Goal: Task Accomplishment & Management: Complete application form

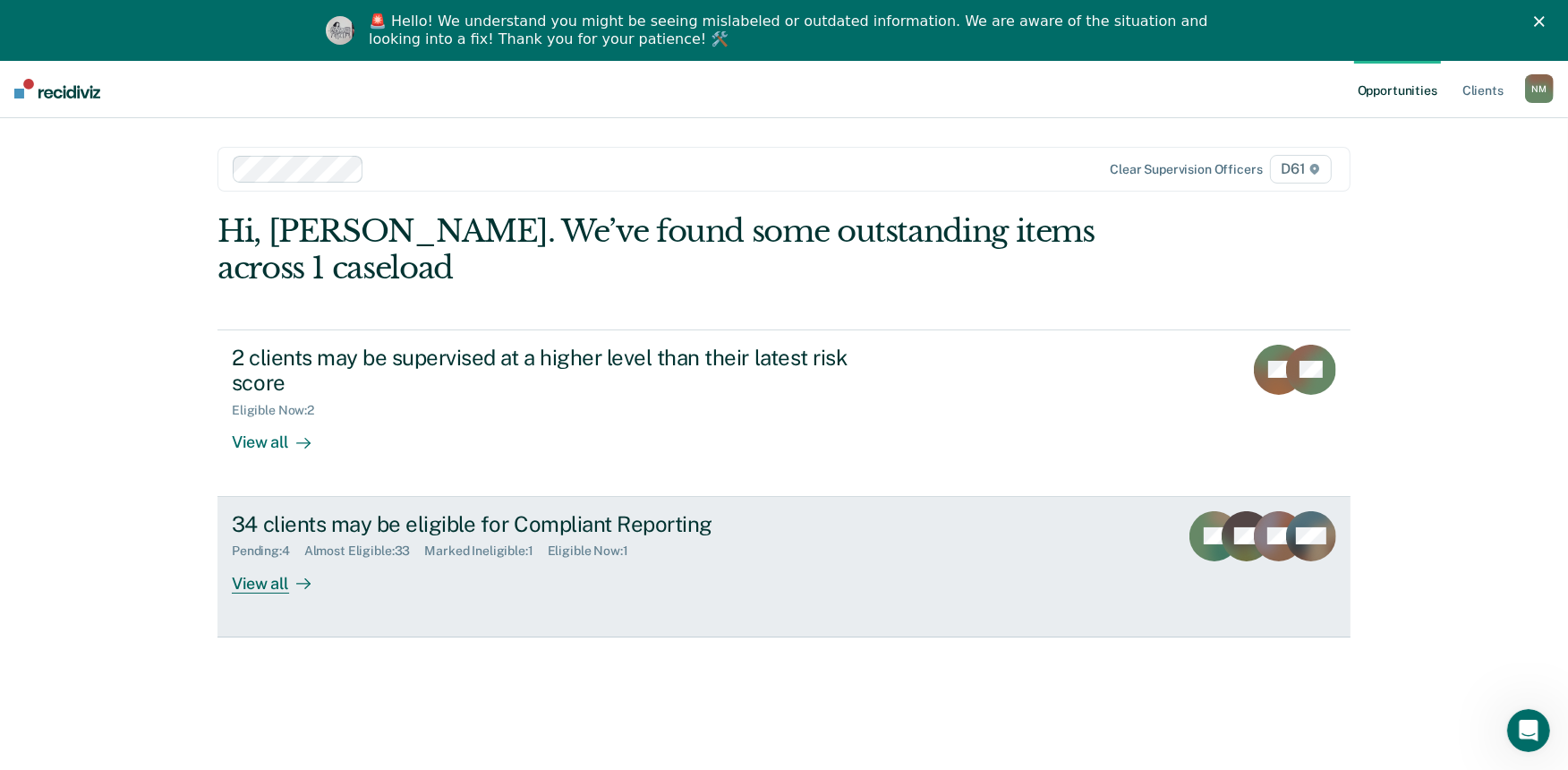
click at [736, 528] on div "34 clients may be eligible for Compliant Reporting Pending : 4 Almost Eligible …" at bounding box center [568, 553] width 672 height 82
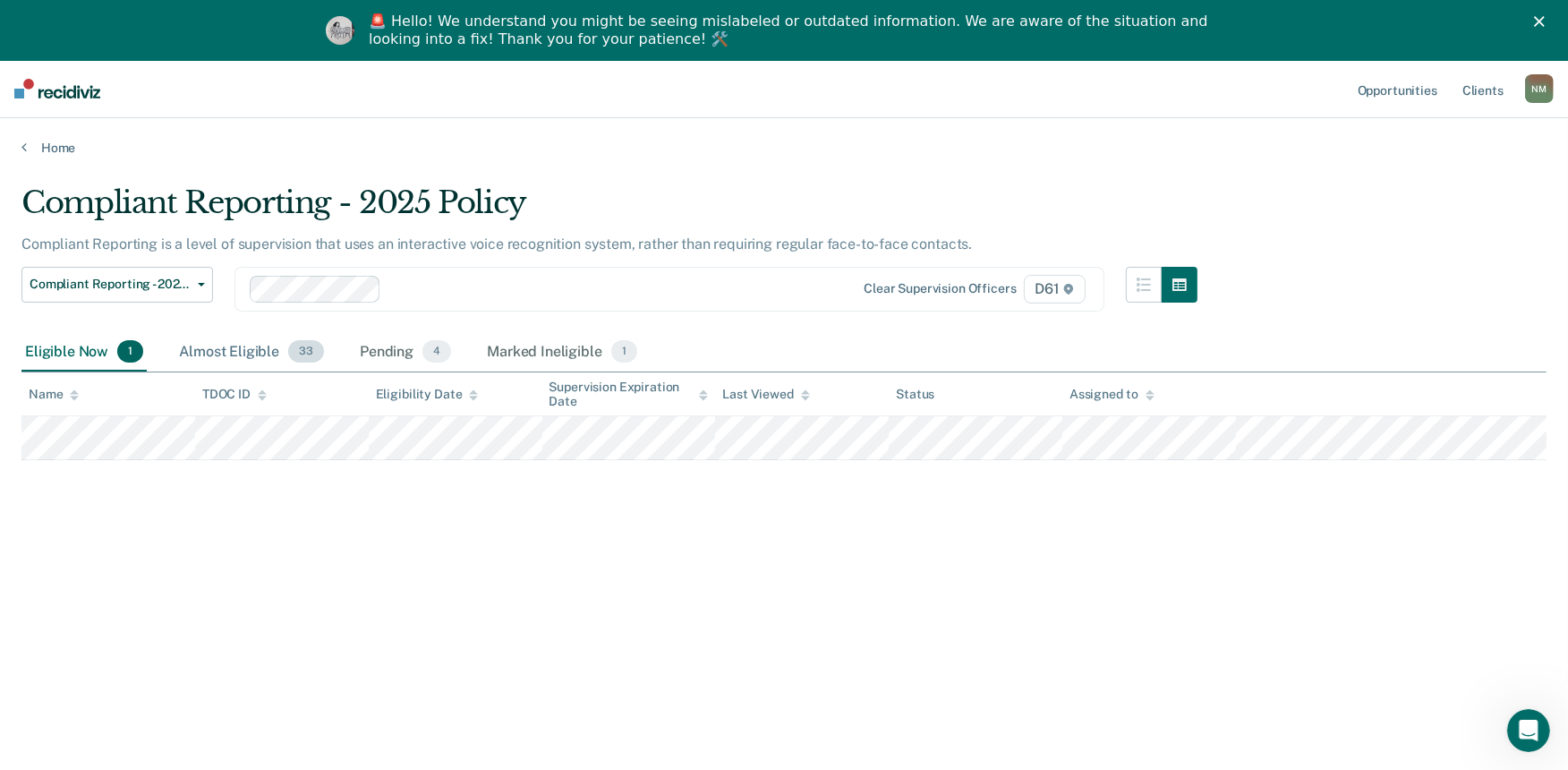
click at [234, 352] on div "Almost Eligible 33" at bounding box center [252, 353] width 152 height 40
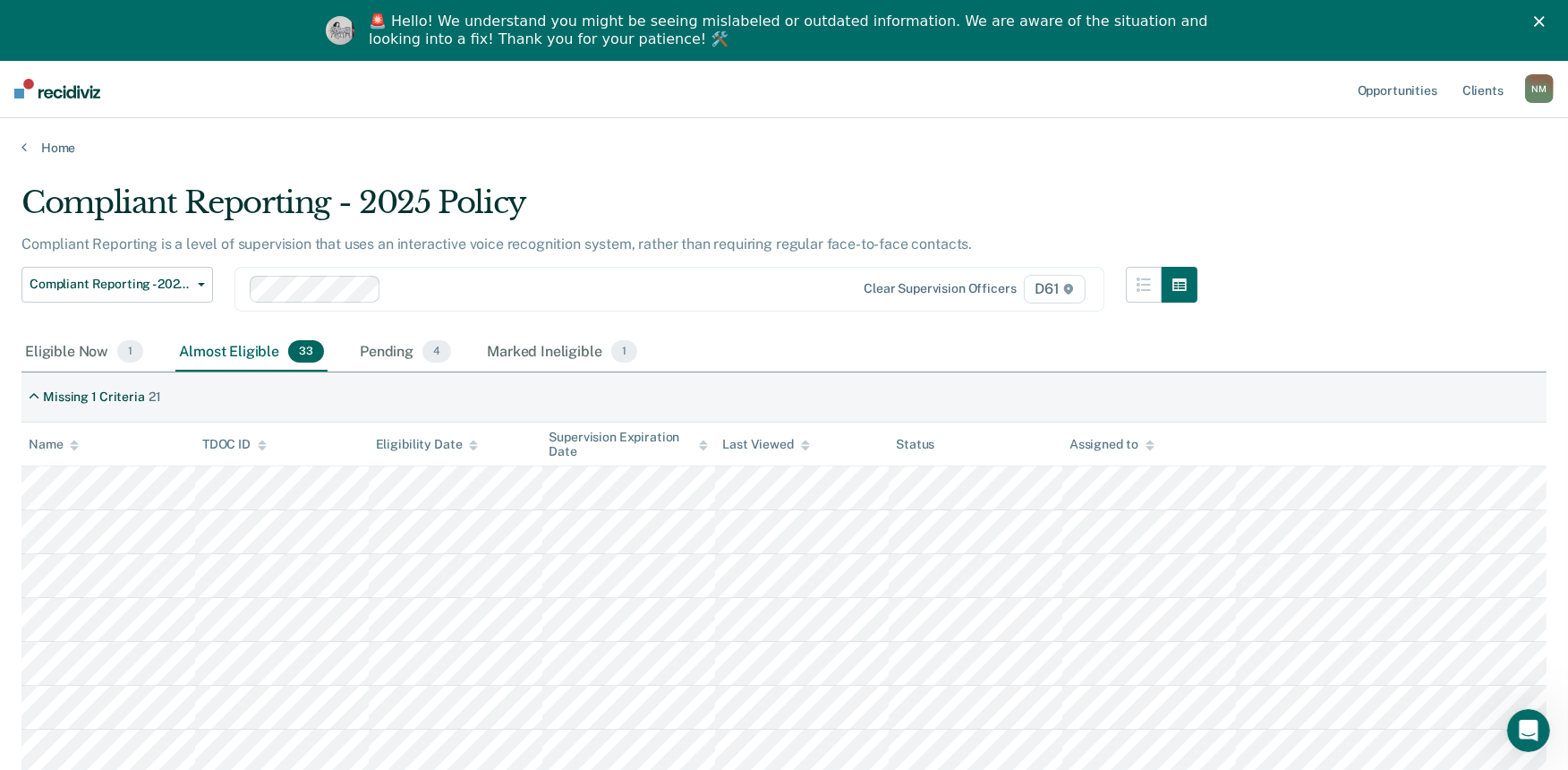
click at [57, 457] on th "Name" at bounding box center [109, 445] width 174 height 43
click at [64, 440] on div "Name" at bounding box center [53, 445] width 50 height 15
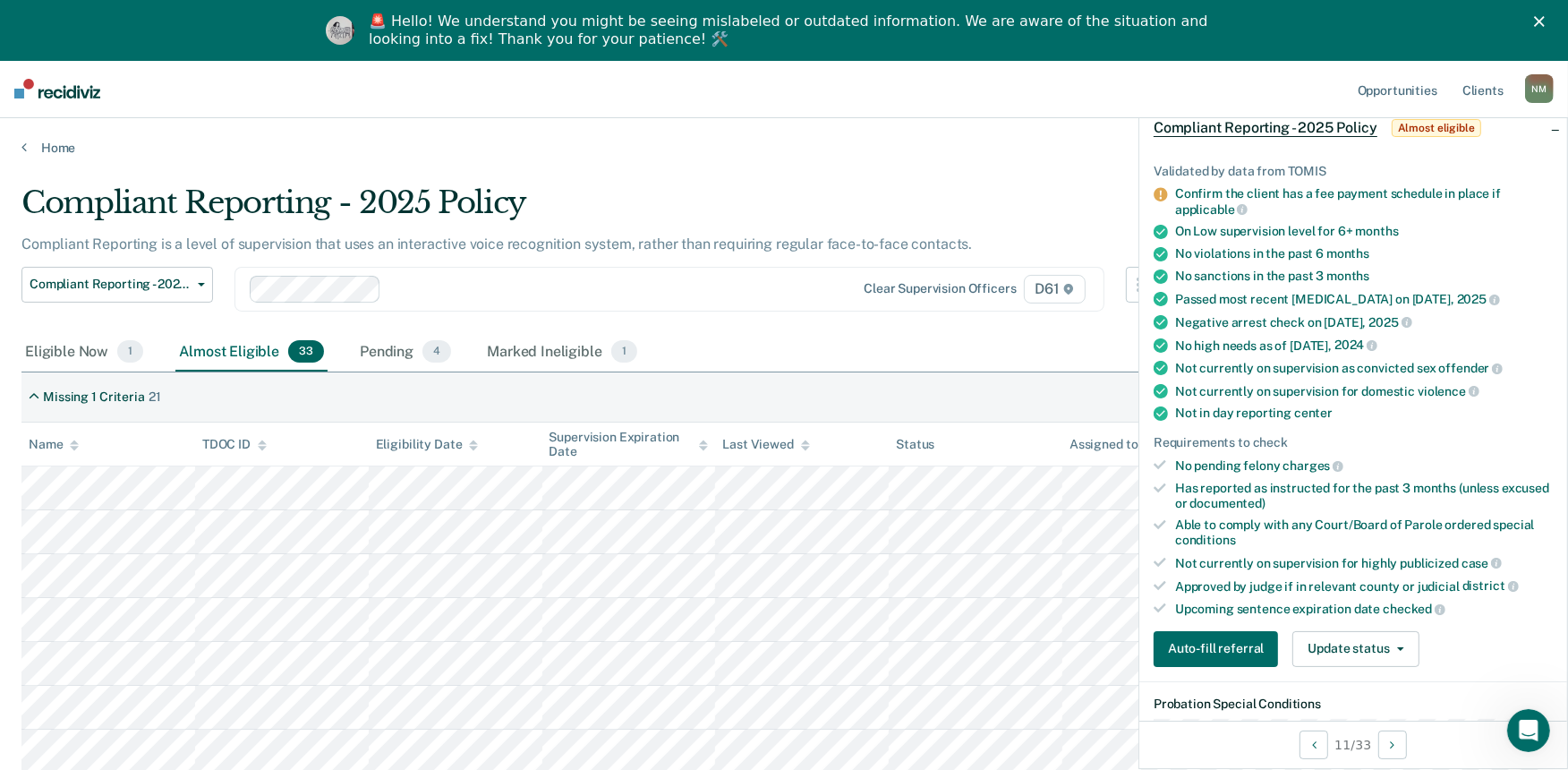
scroll to position [100, 0]
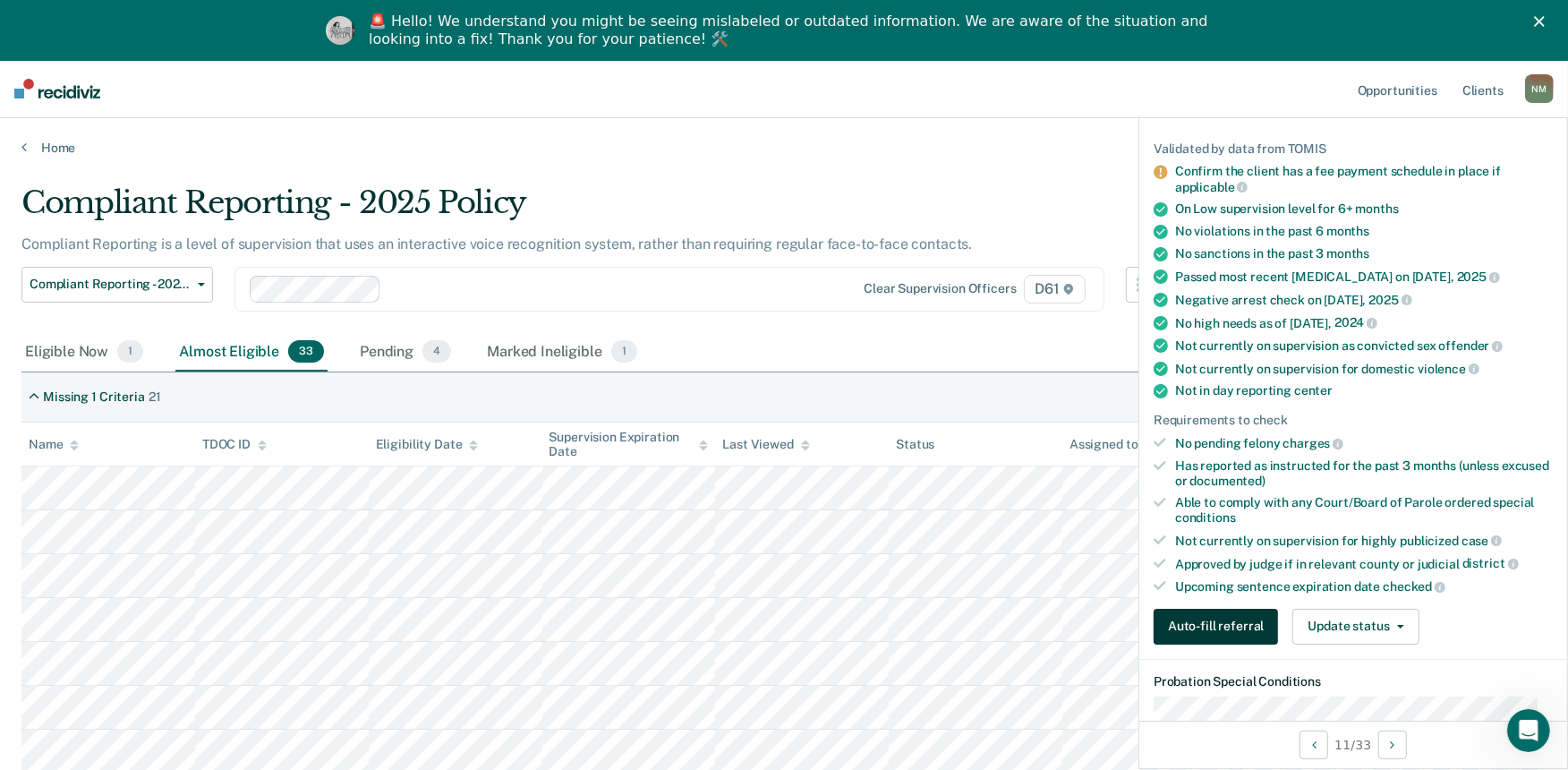
click at [1229, 623] on button "Auto-fill referral" at bounding box center [1216, 627] width 124 height 36
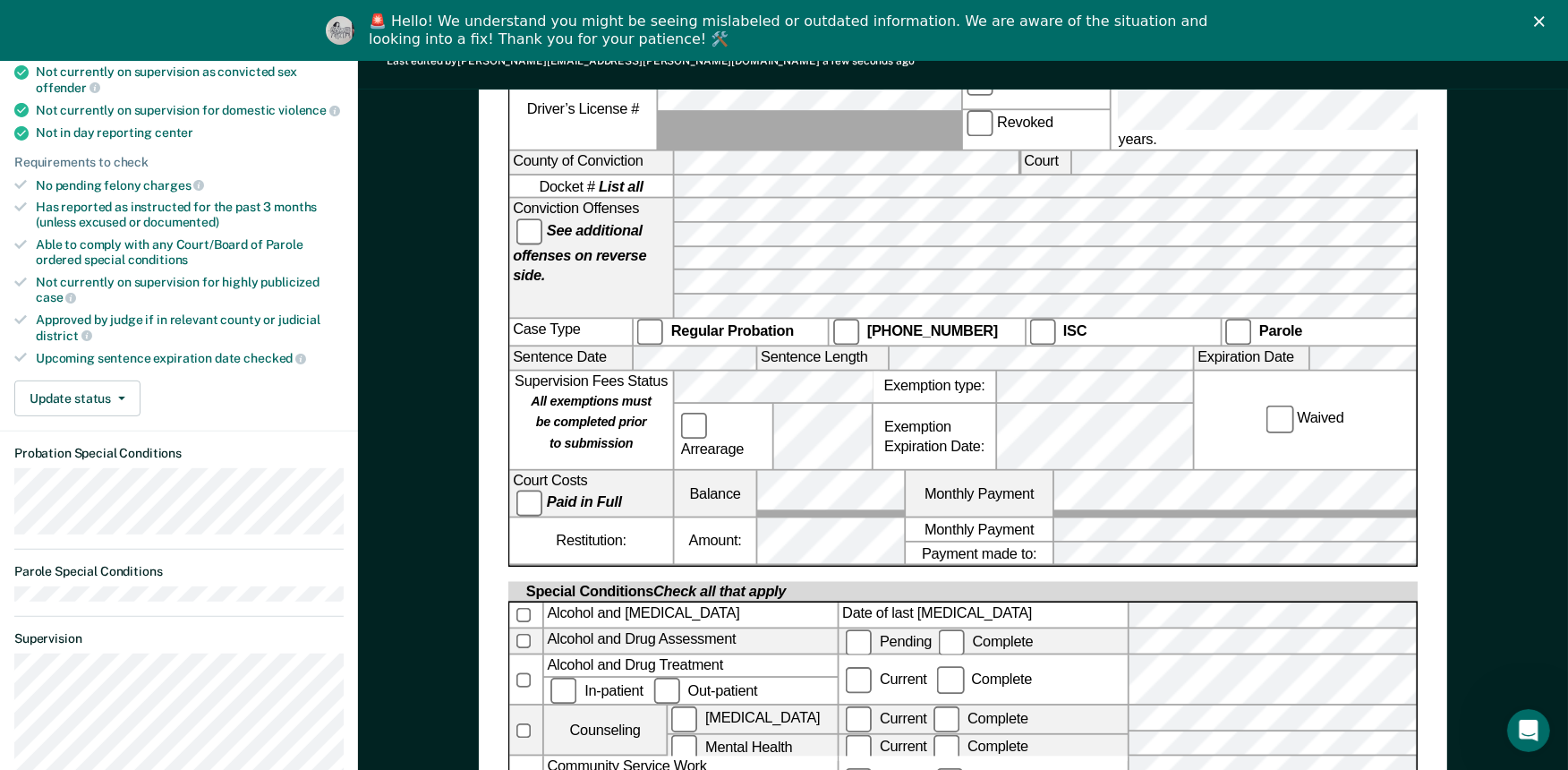
scroll to position [497, 0]
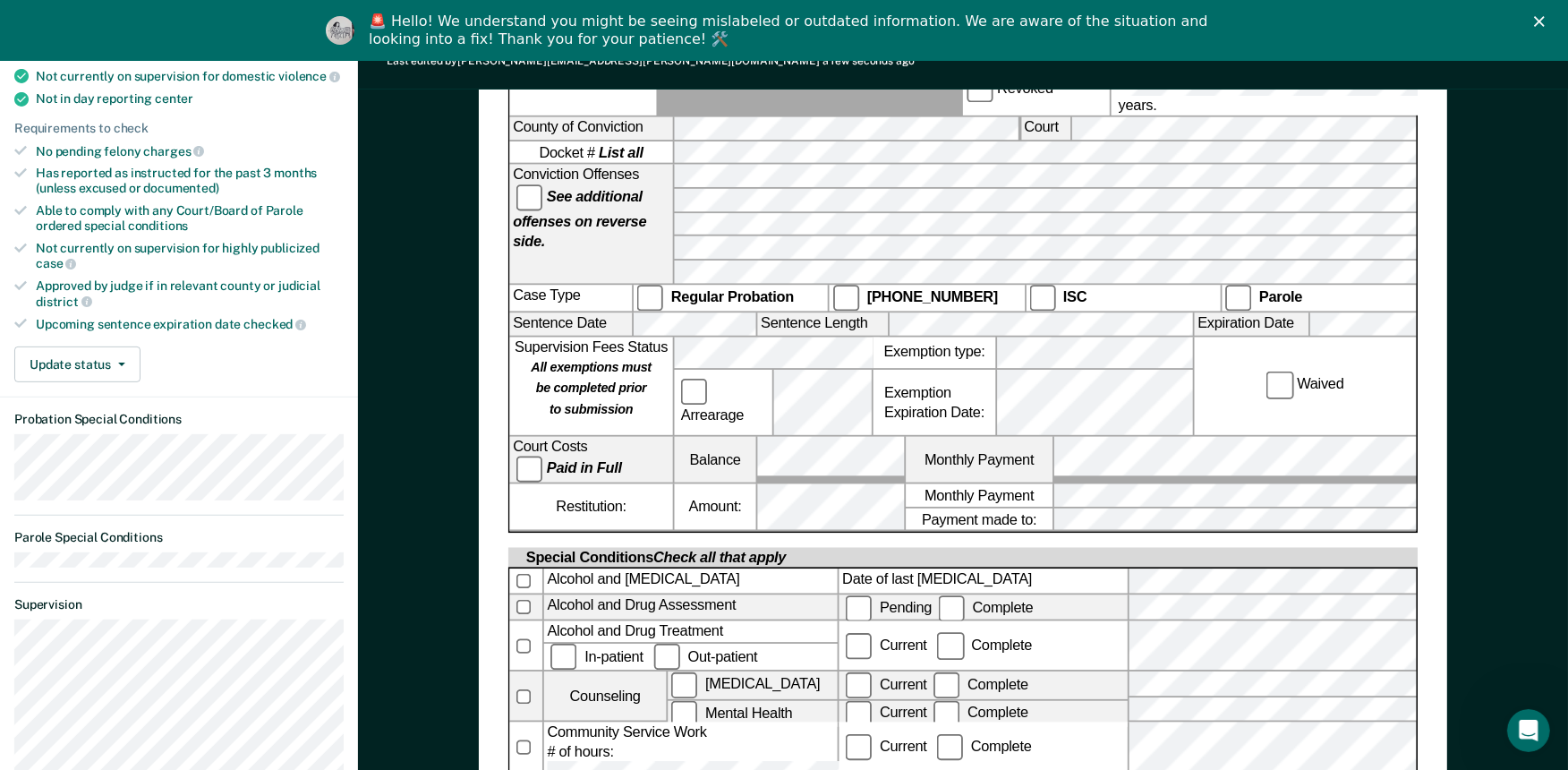
click at [1328, 81] on div "Compliant Reporting Last edited by [PERSON_NAME][EMAIL_ADDRESS][PERSON_NAME][DO…" at bounding box center [963, 44] width 1210 height 90
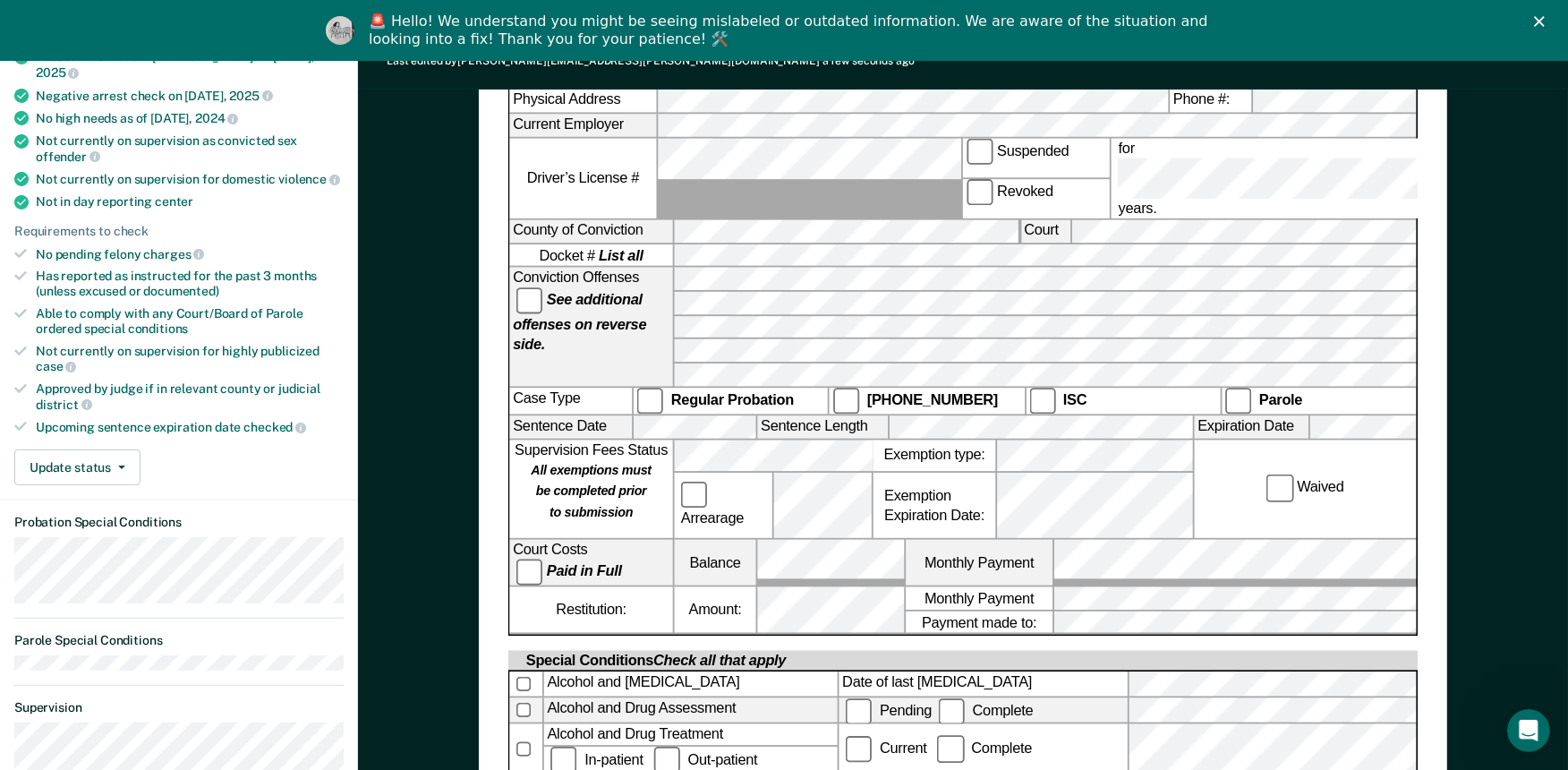
scroll to position [0, 0]
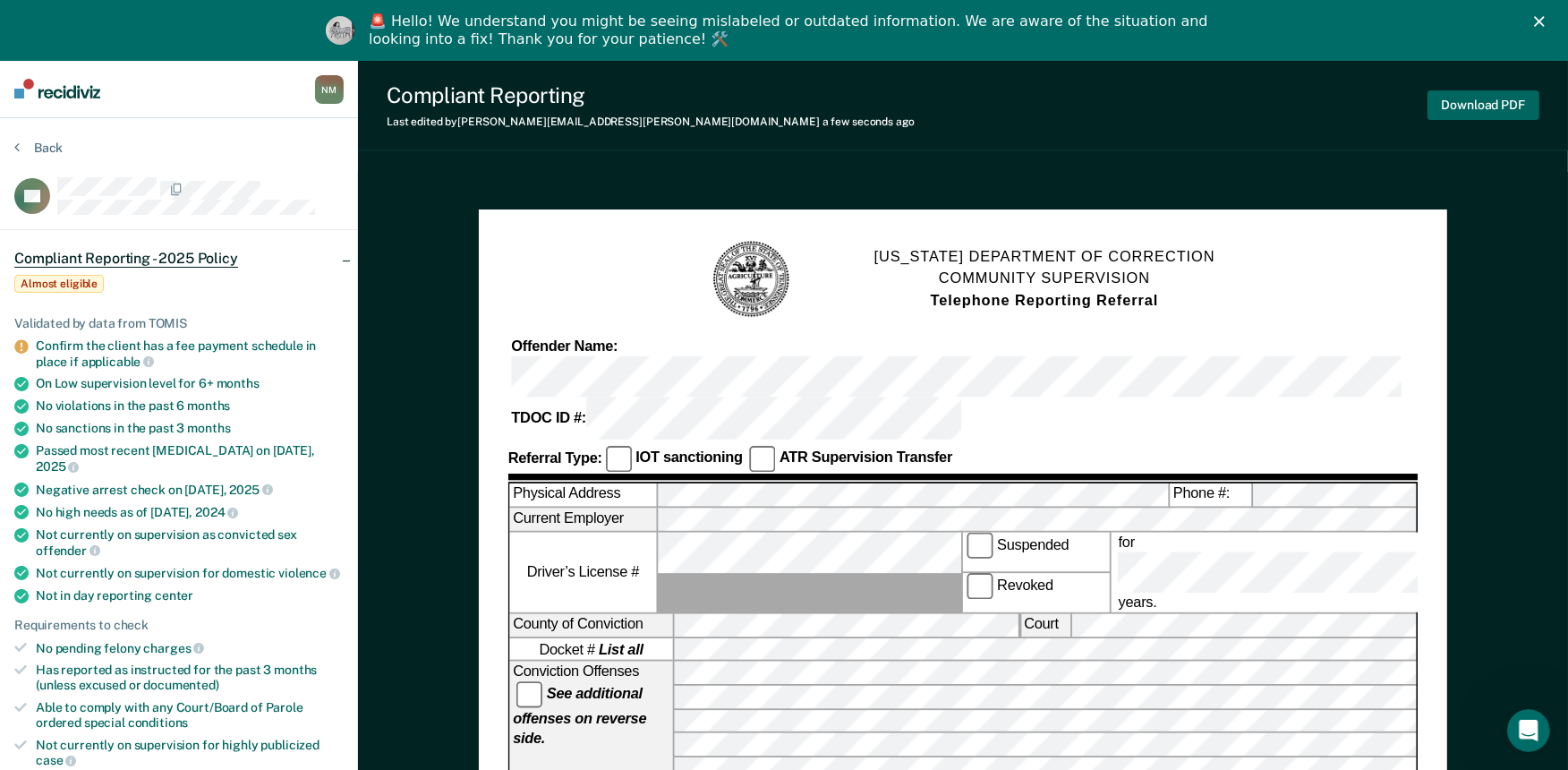
click at [1446, 101] on button "Download PDF" at bounding box center [1484, 105] width 112 height 30
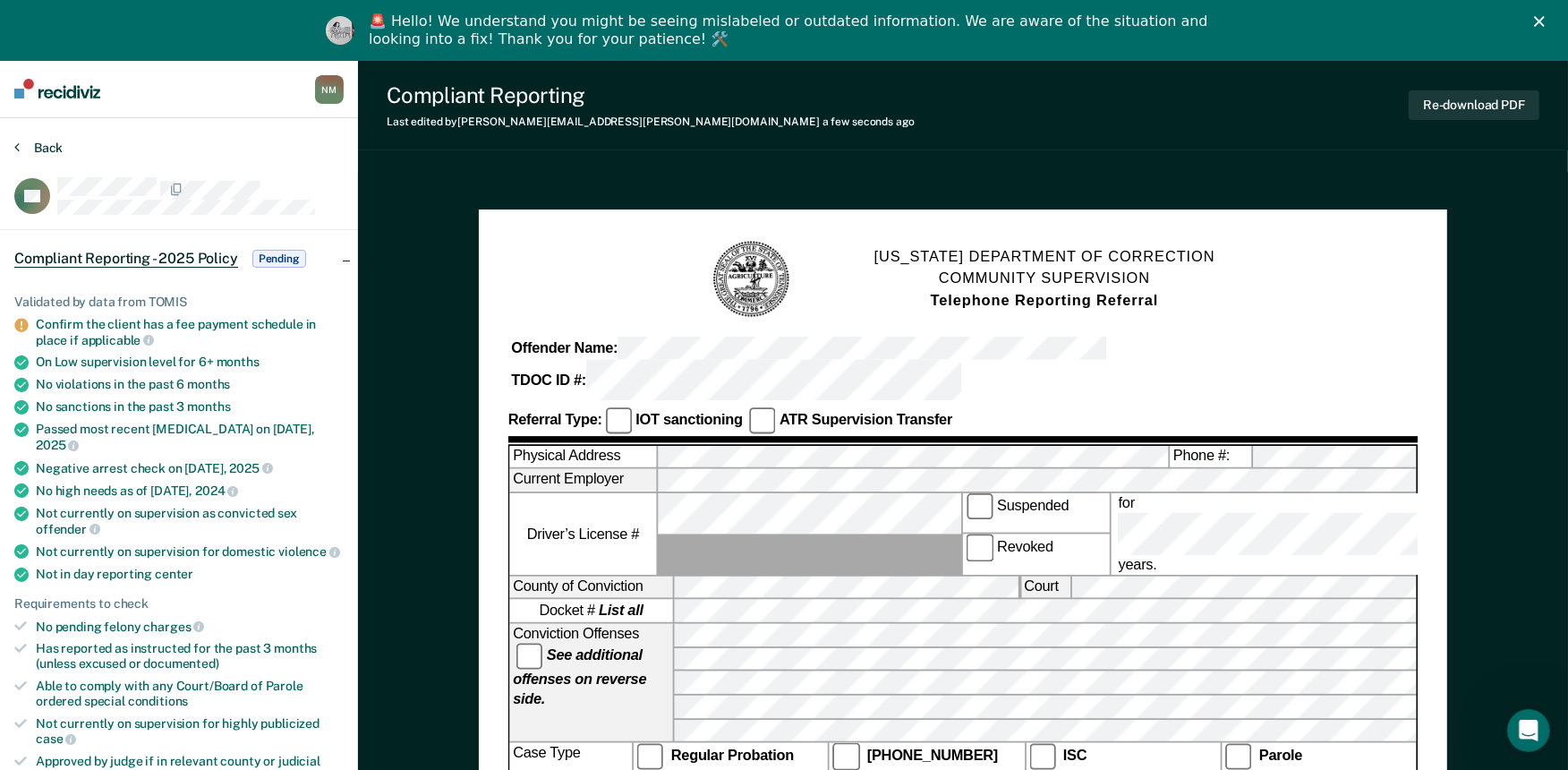
click at [34, 140] on button "Back" at bounding box center [38, 148] width 48 height 16
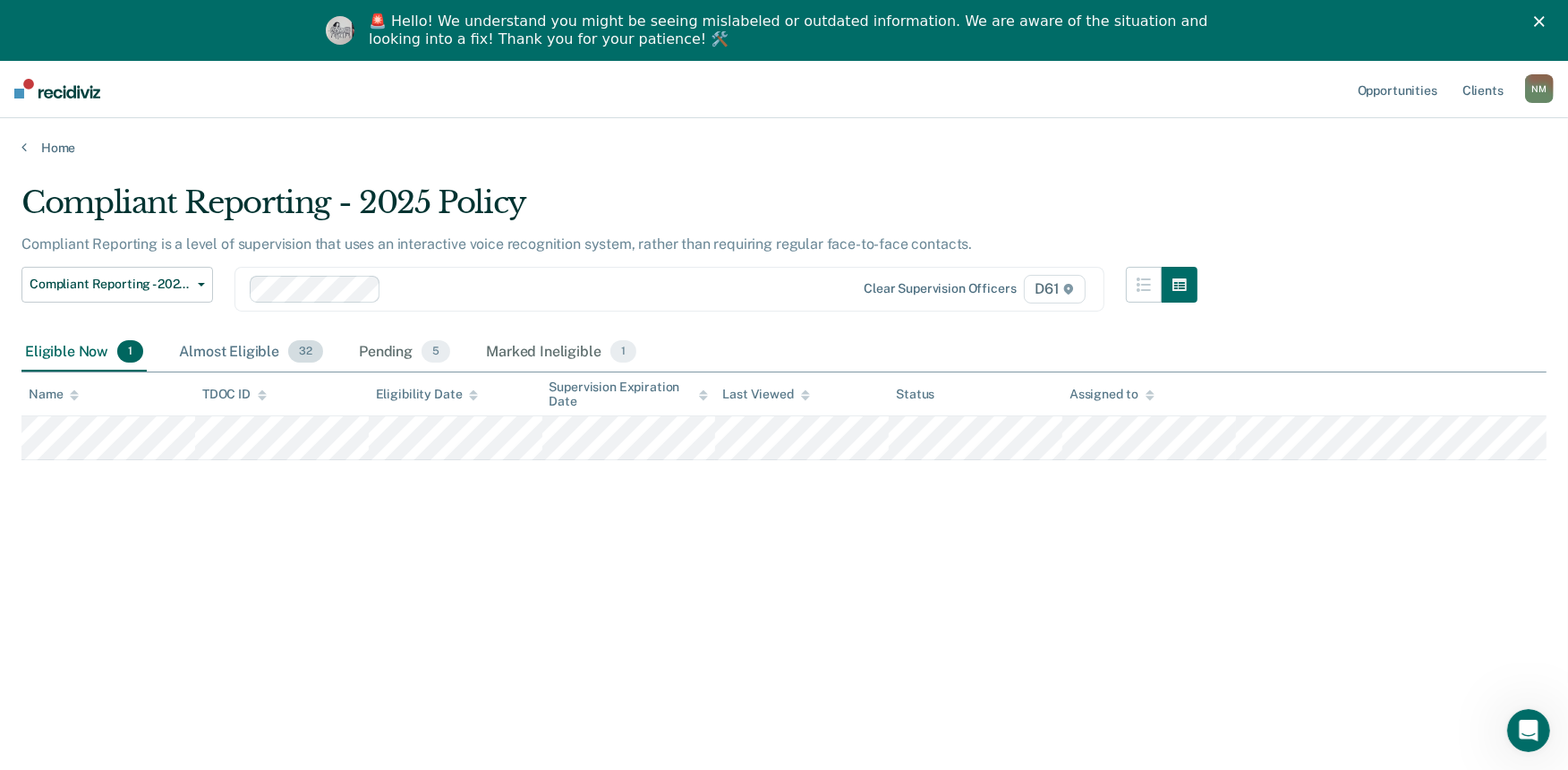
click at [272, 351] on div "Almost Eligible 32" at bounding box center [251, 353] width 151 height 40
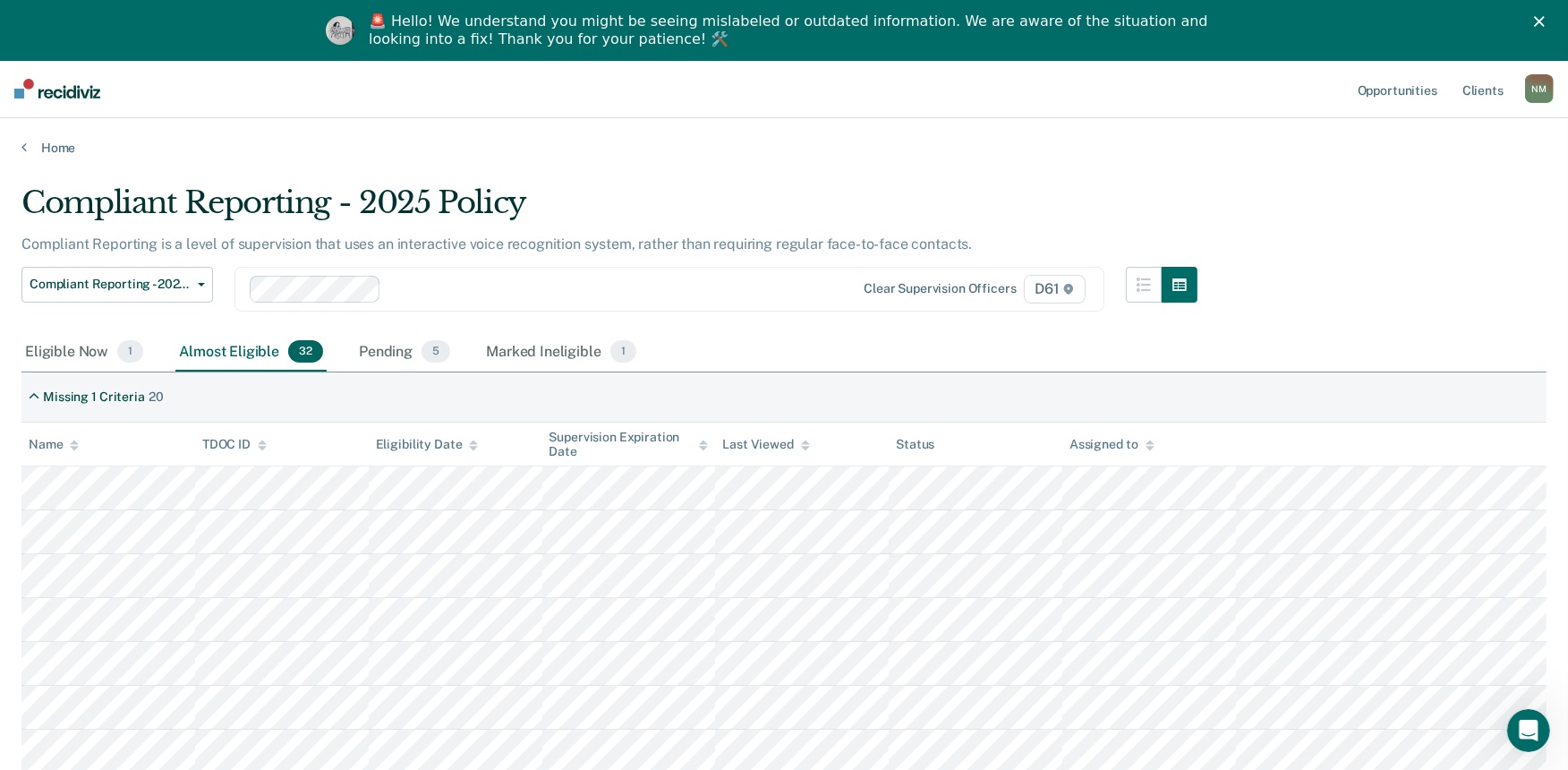
click at [70, 442] on icon at bounding box center [74, 445] width 9 height 12
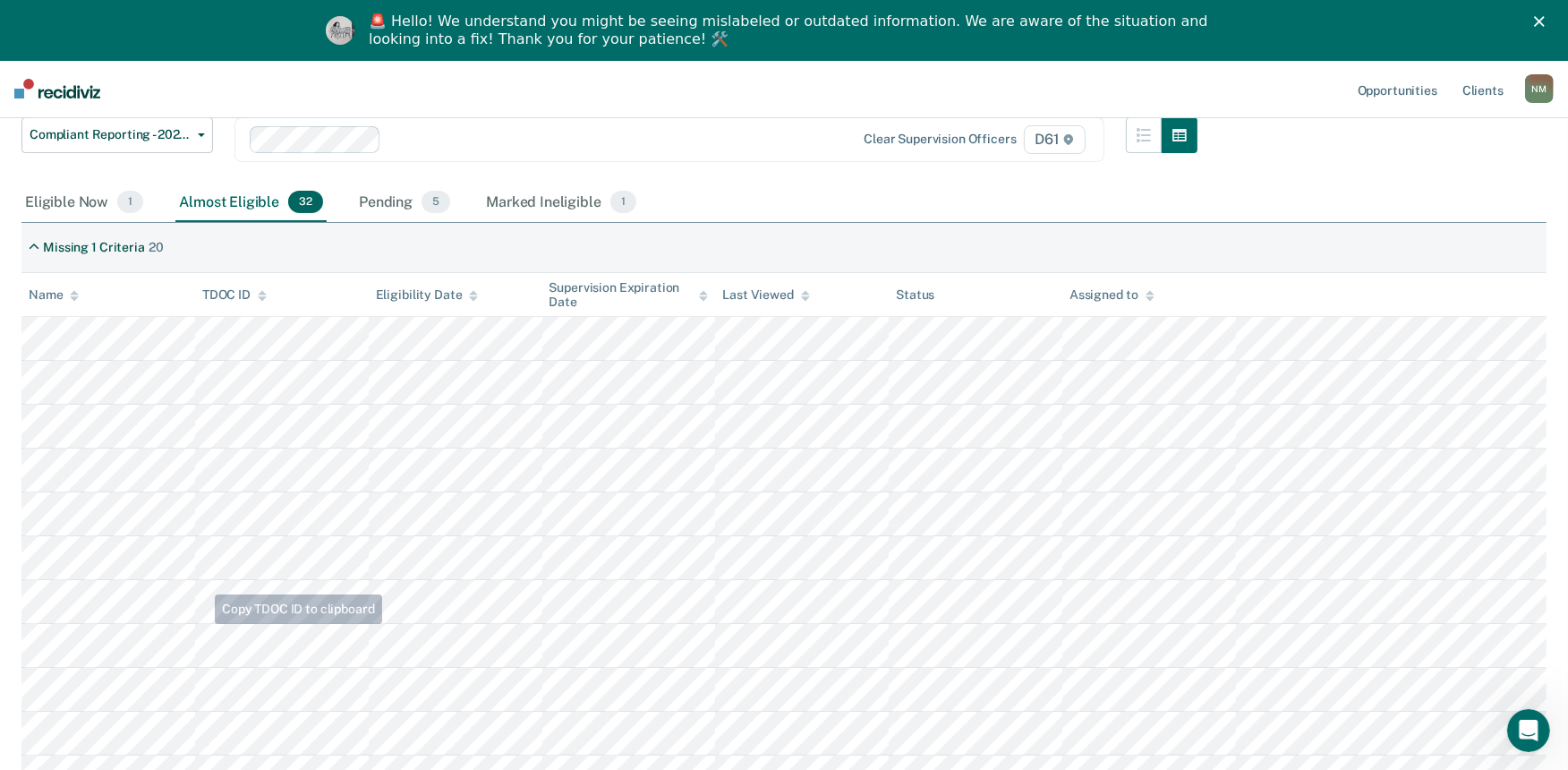
scroll to position [199, 0]
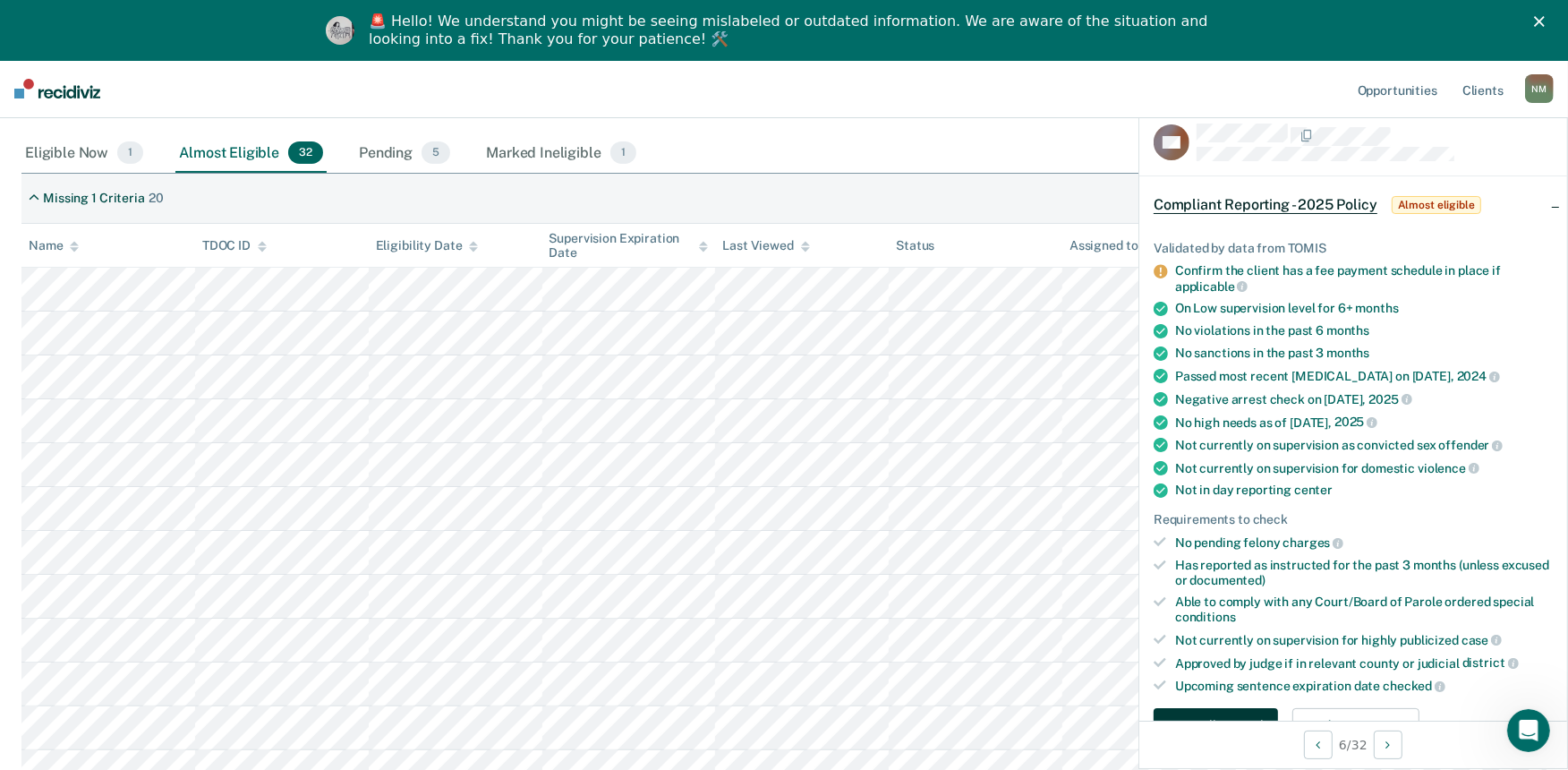
click at [1197, 709] on button "Auto-fill referral" at bounding box center [1216, 727] width 124 height 36
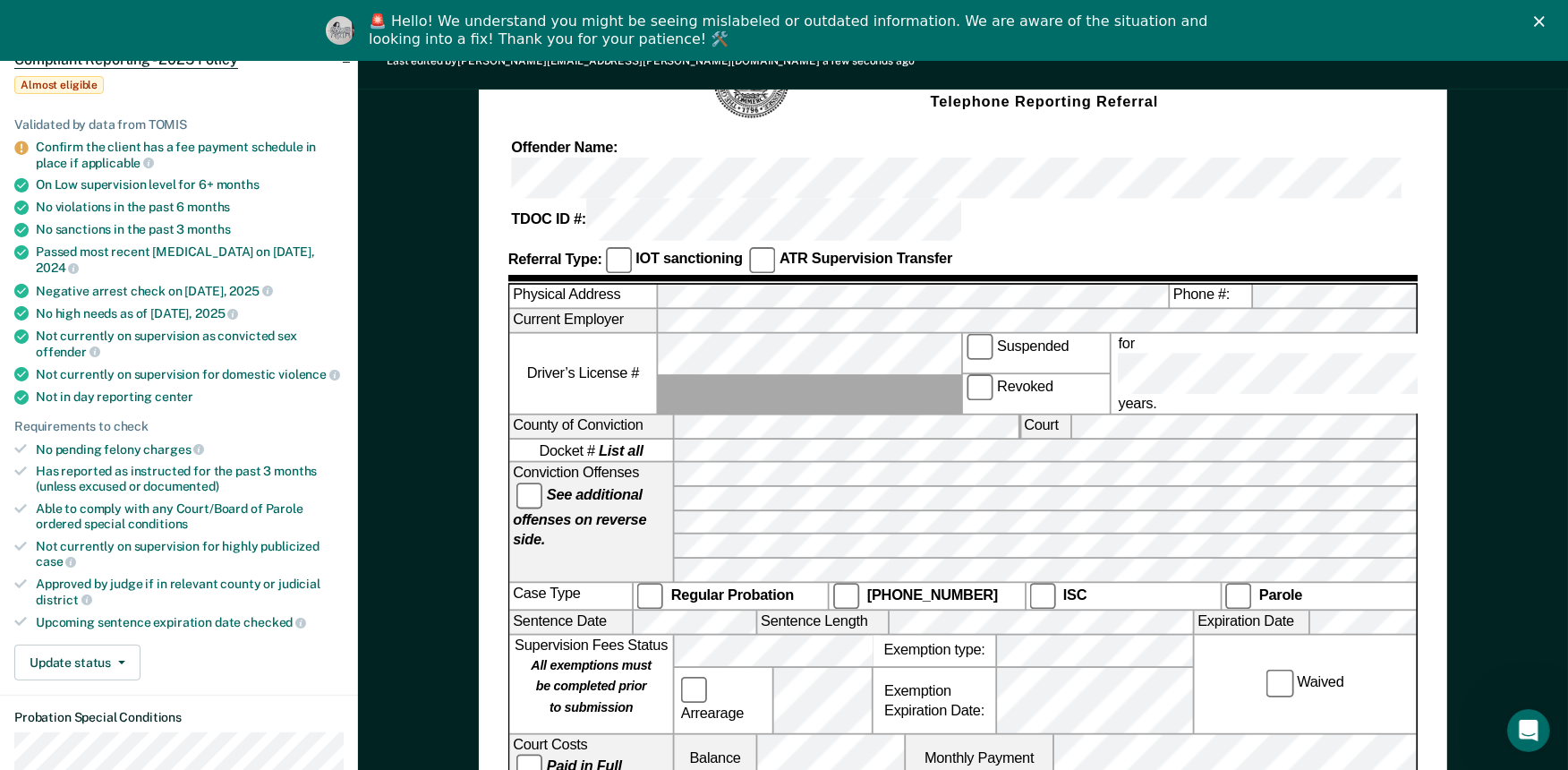
scroll to position [100, 0]
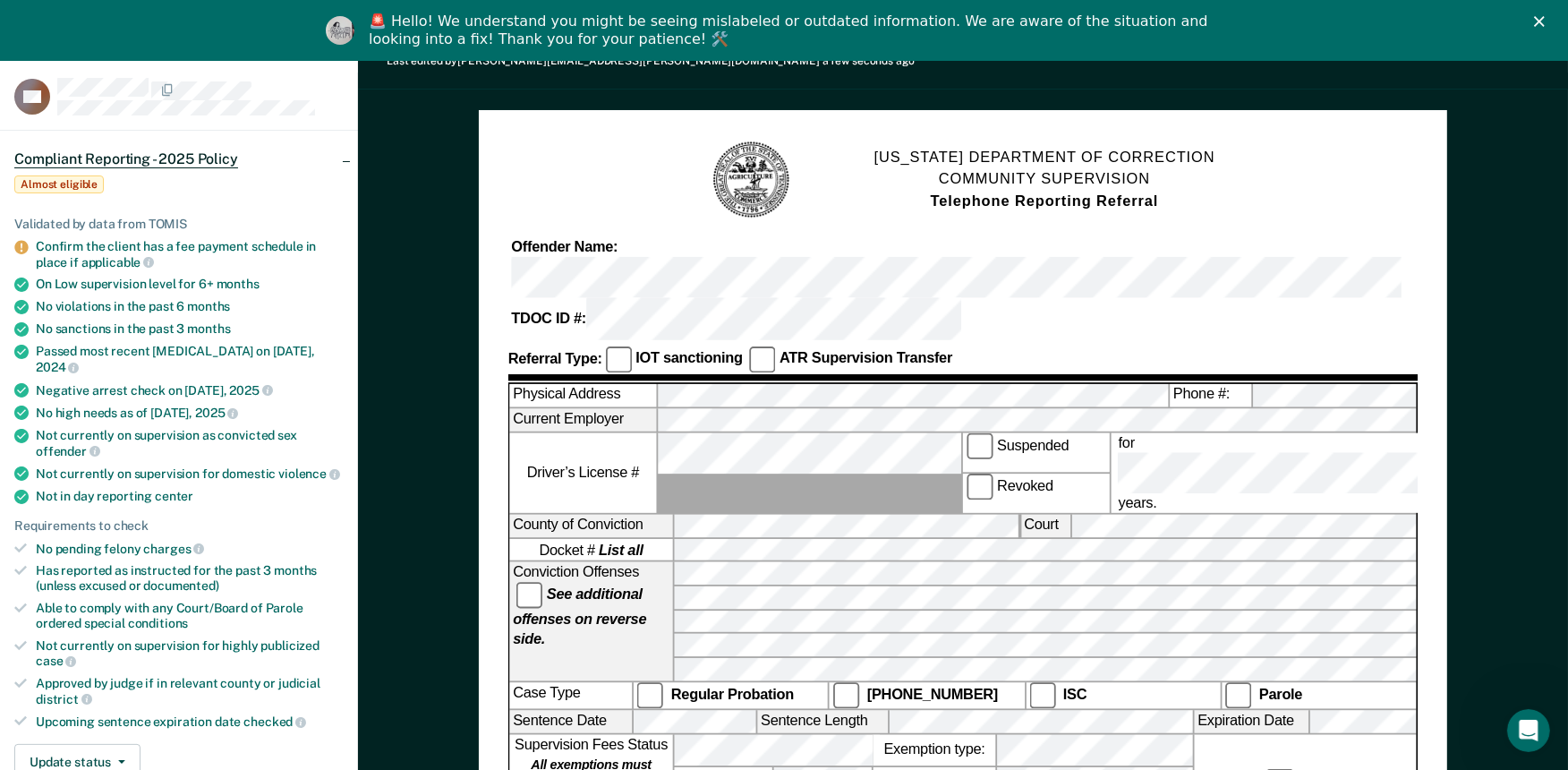
click at [677, 383] on div "Physical Address Phone #: Current Employer Driver’s License # Suspended Revoked…" at bounding box center [963, 657] width 910 height 548
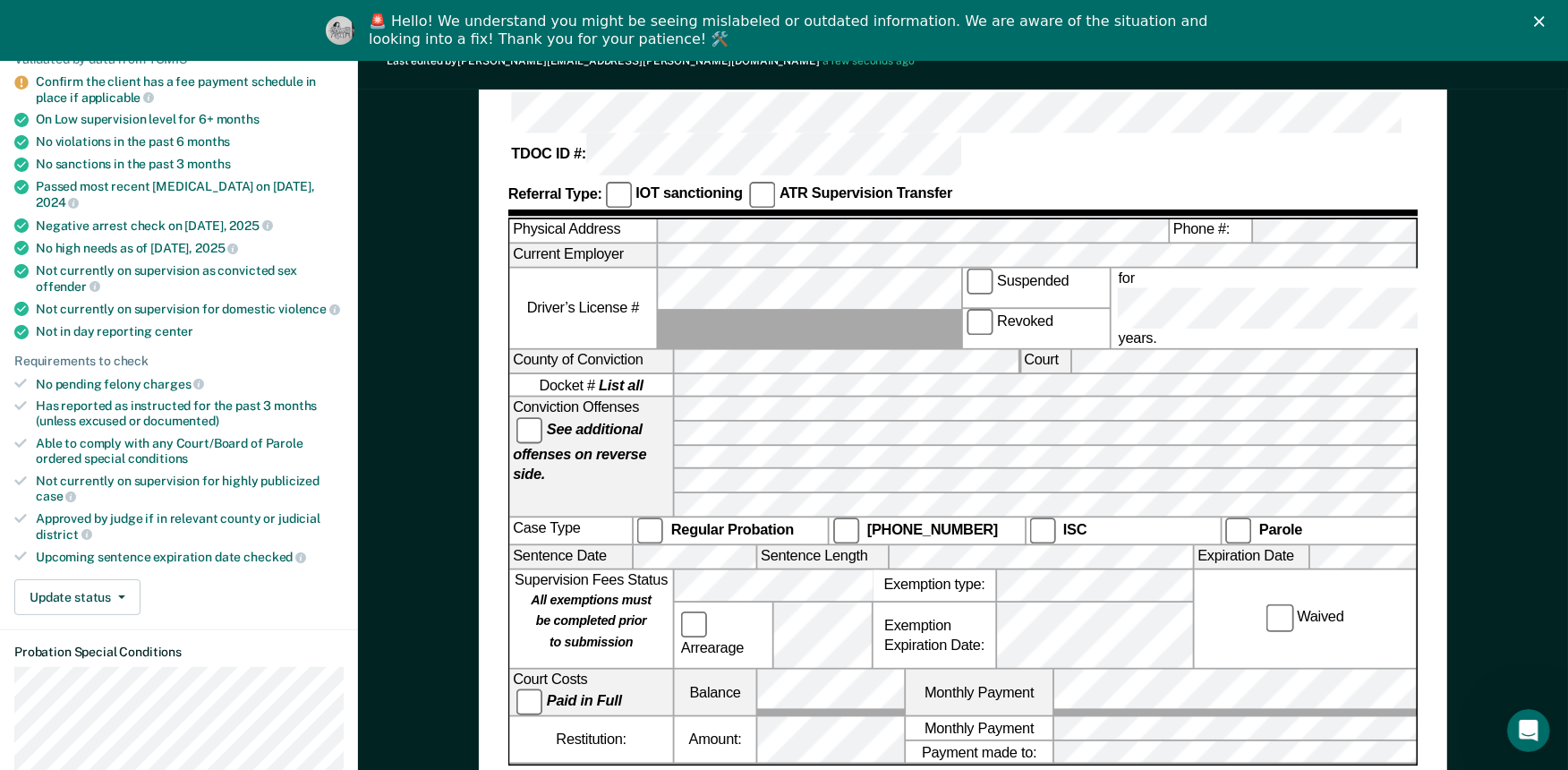
scroll to position [0, 0]
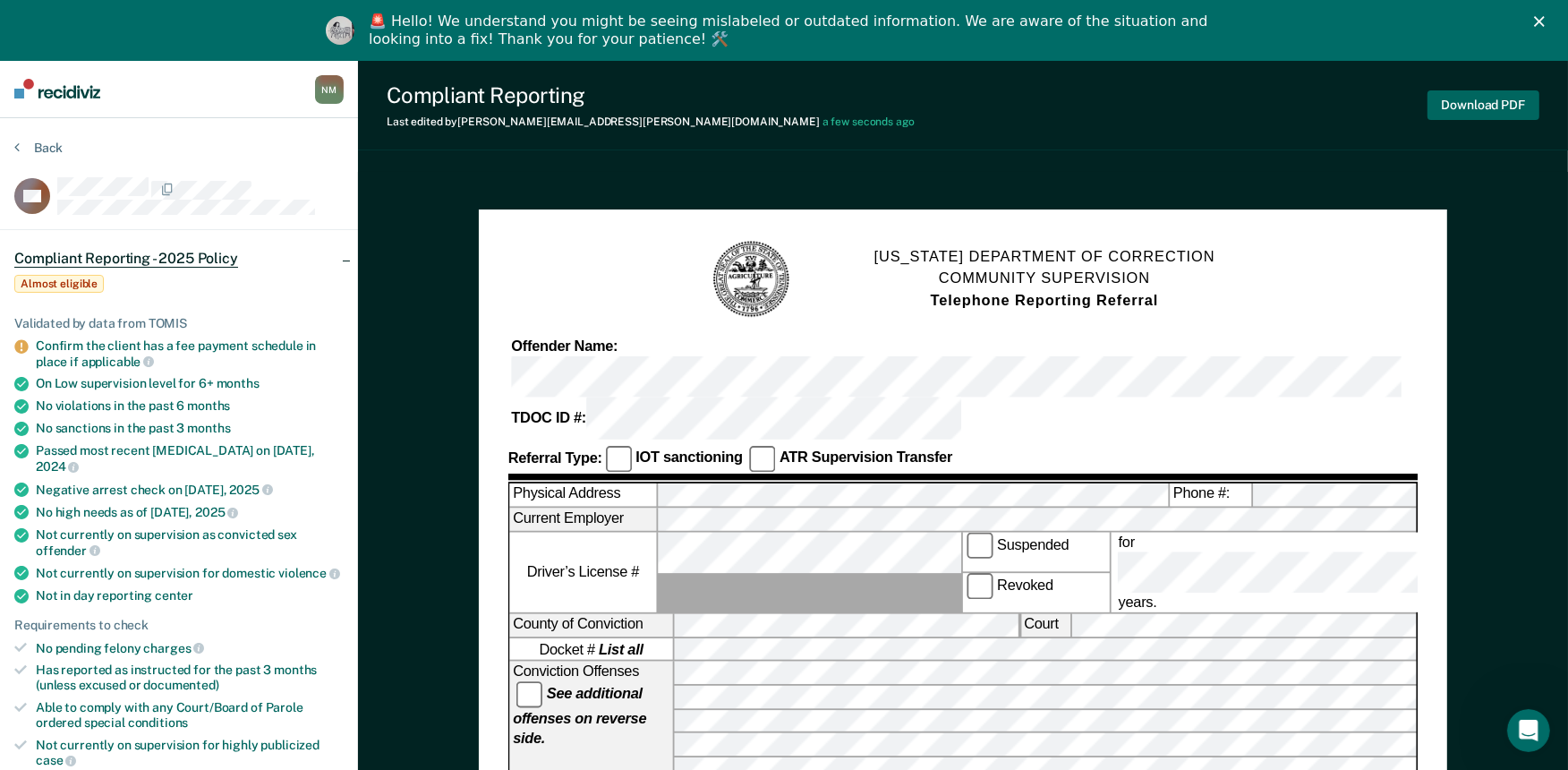
click at [1453, 106] on button "Download PDF" at bounding box center [1484, 105] width 112 height 30
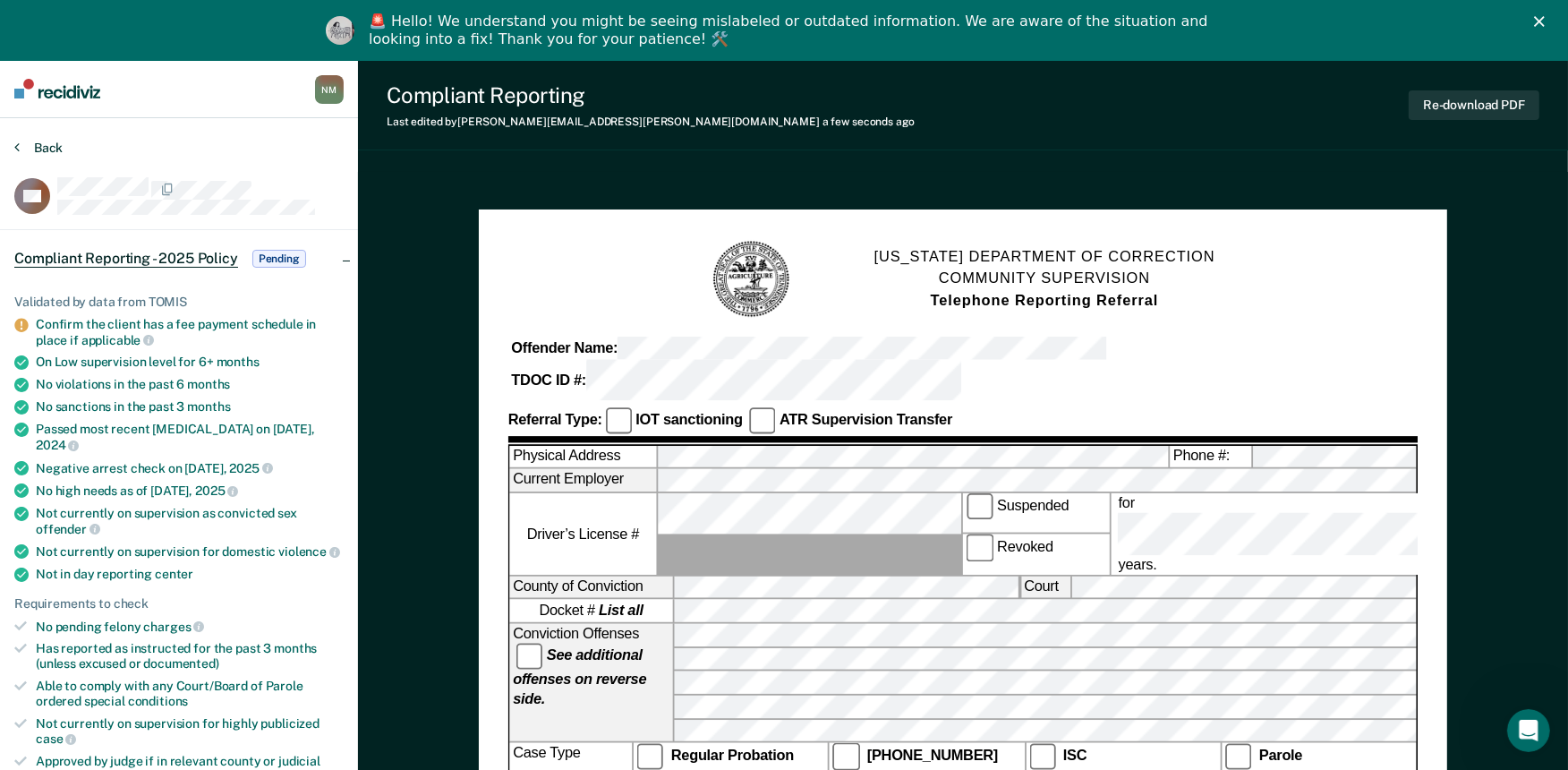
click at [31, 149] on button "Back" at bounding box center [38, 148] width 48 height 16
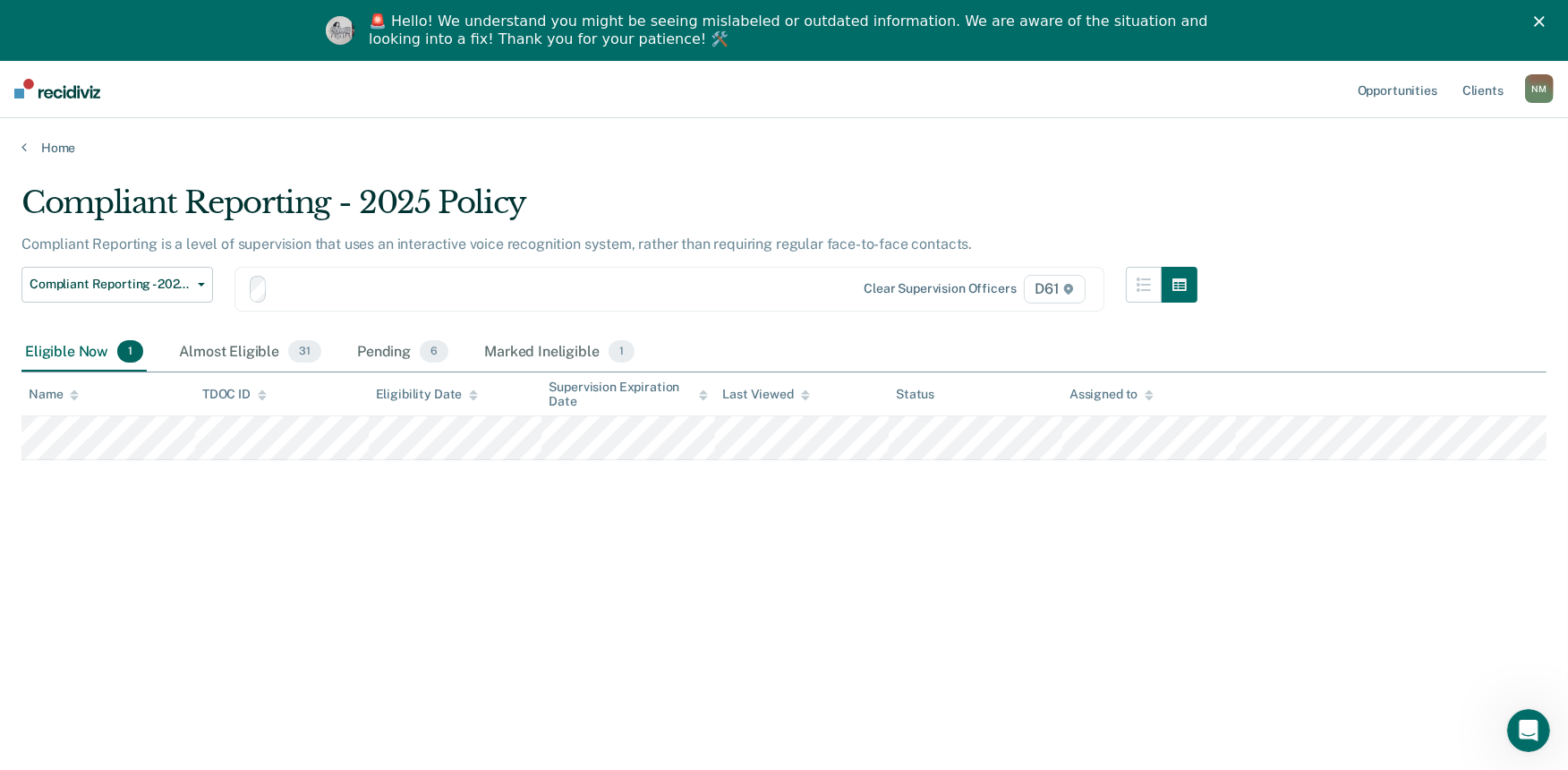
scroll to position [60, 0]
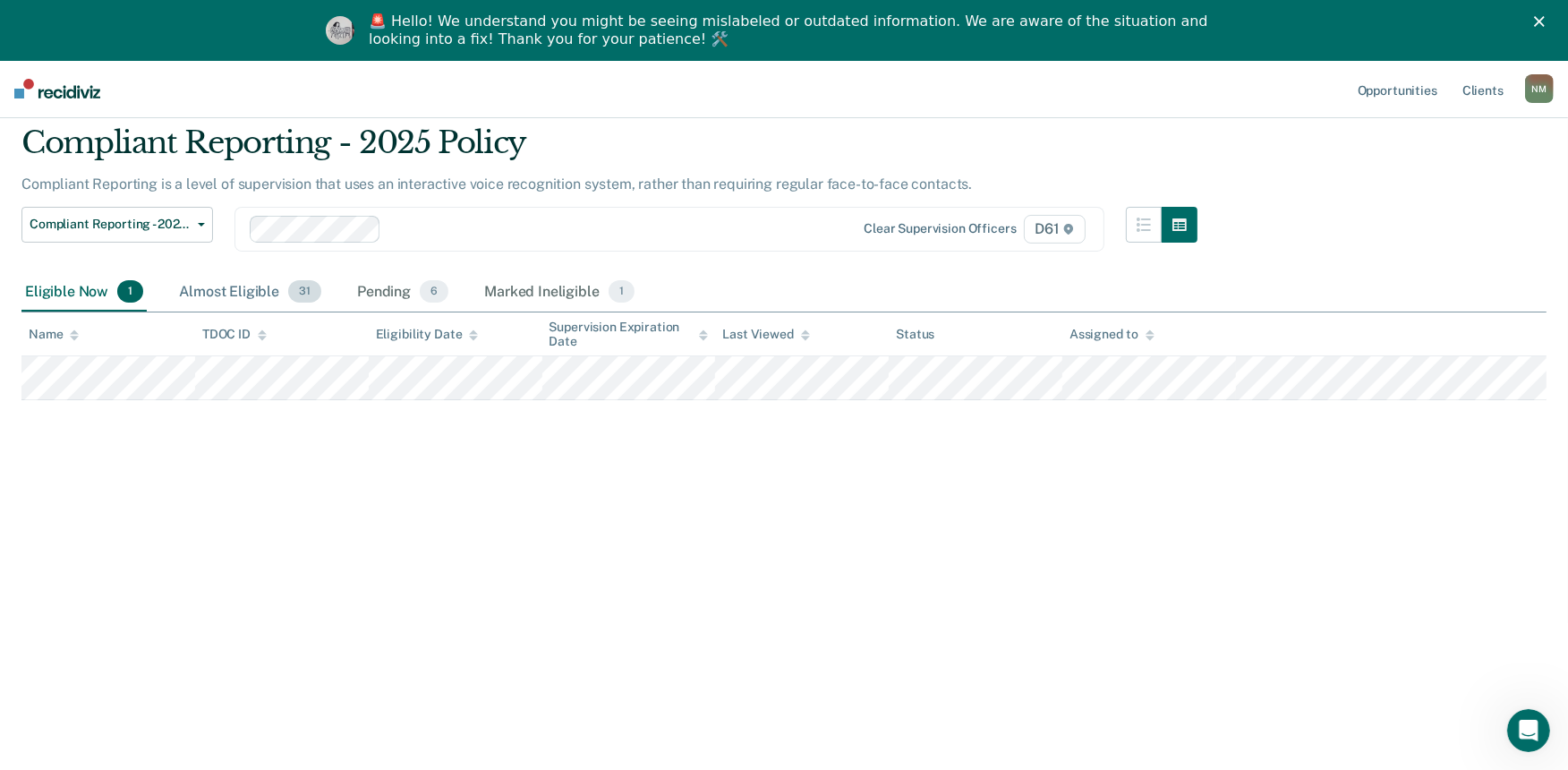
click at [222, 294] on div "Almost Eligible 31" at bounding box center [250, 294] width 149 height 40
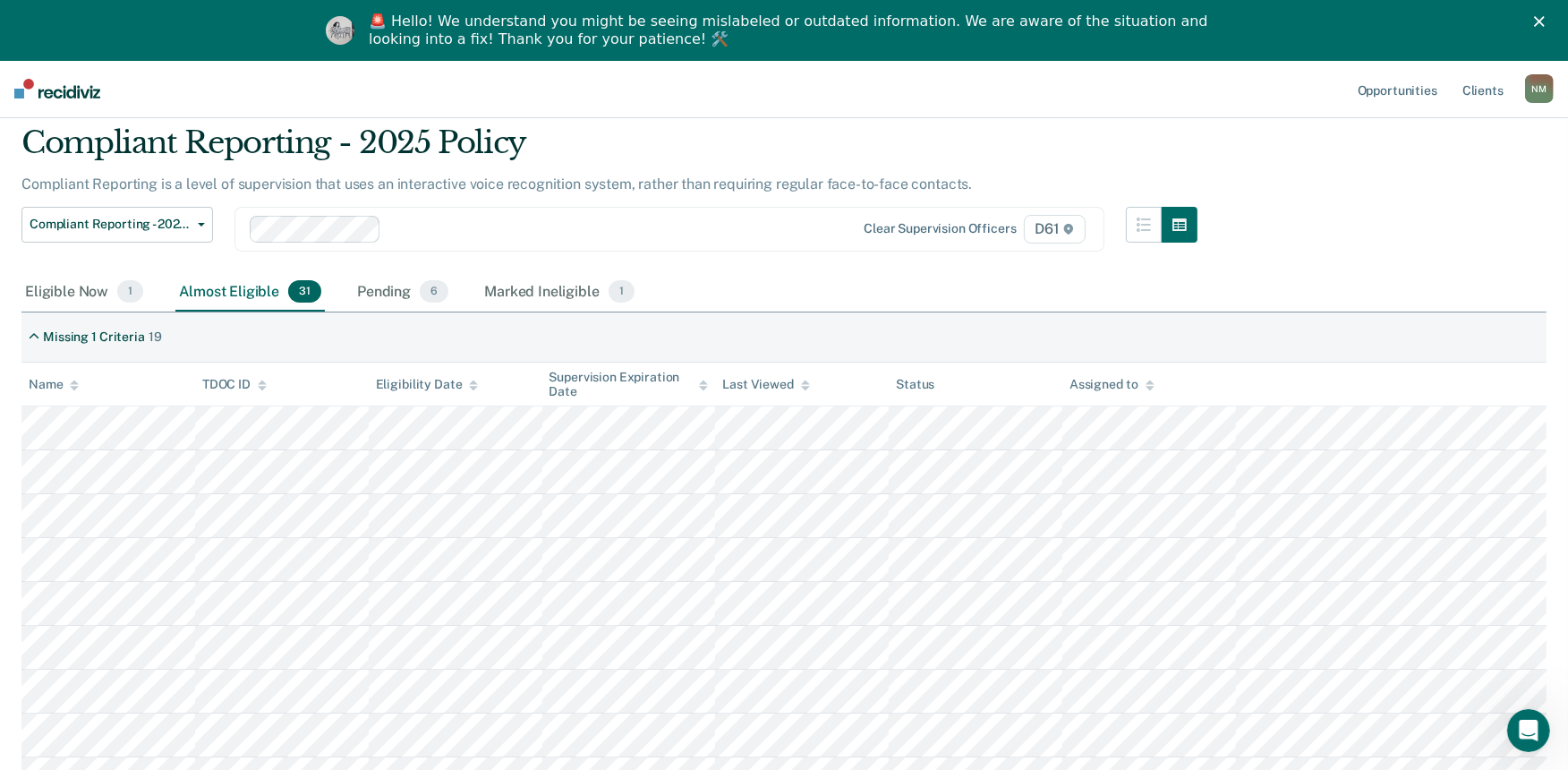
click at [75, 387] on icon at bounding box center [74, 388] width 9 height 5
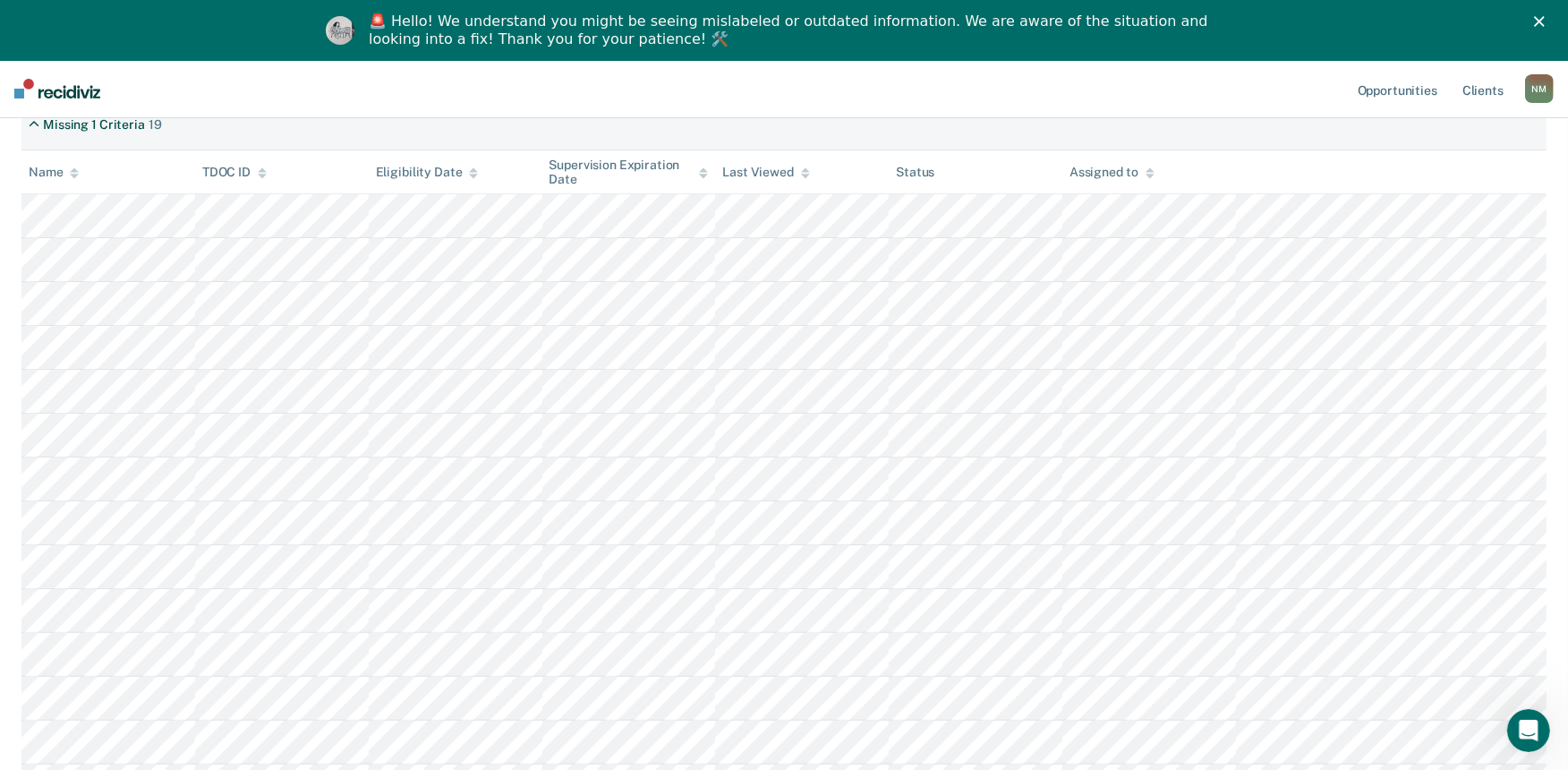
scroll to position [260, 0]
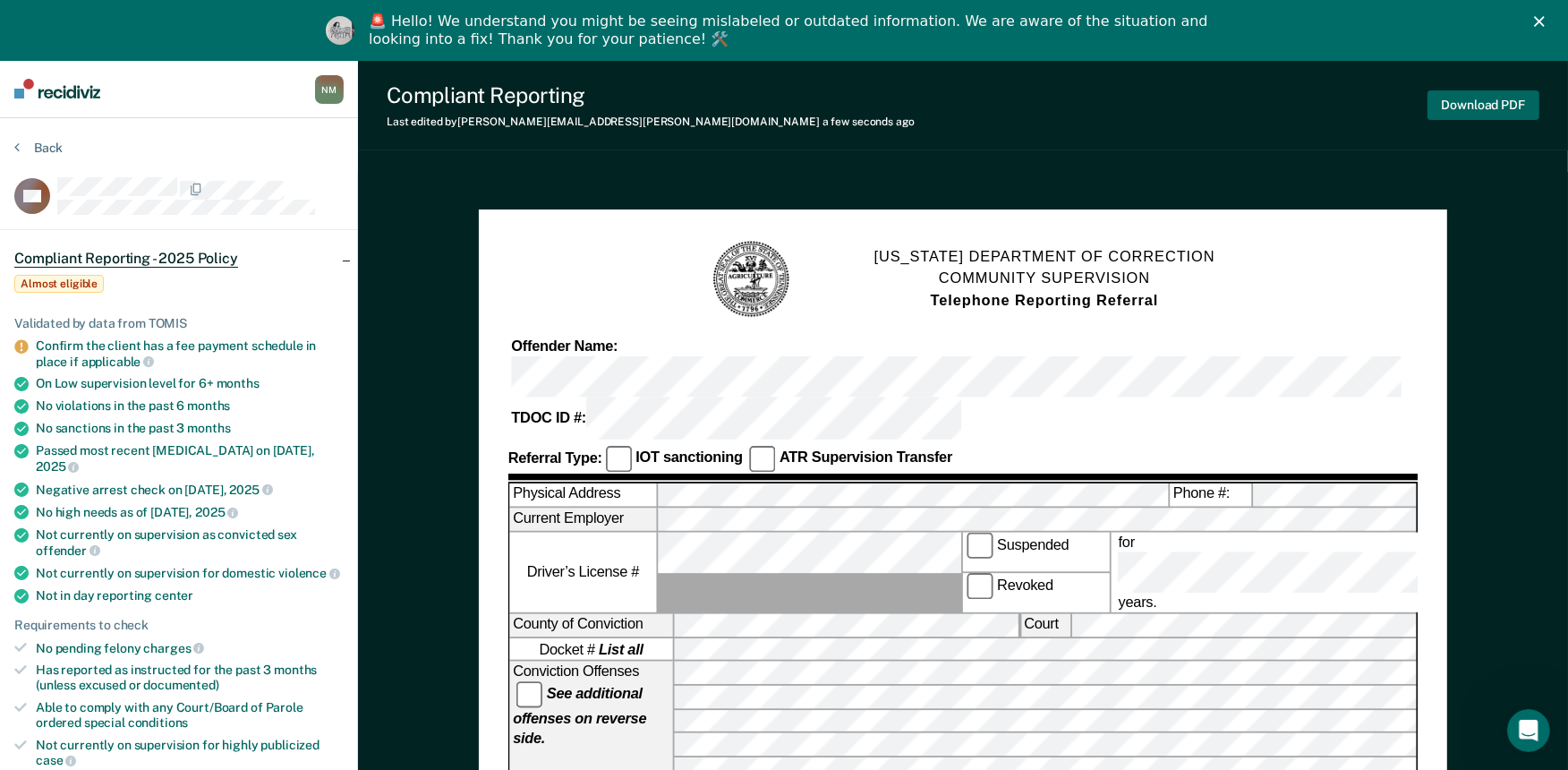
click at [1489, 106] on button "Download PDF" at bounding box center [1484, 105] width 112 height 30
